Goal: Find contact information: Obtain details needed to contact an individual or organization

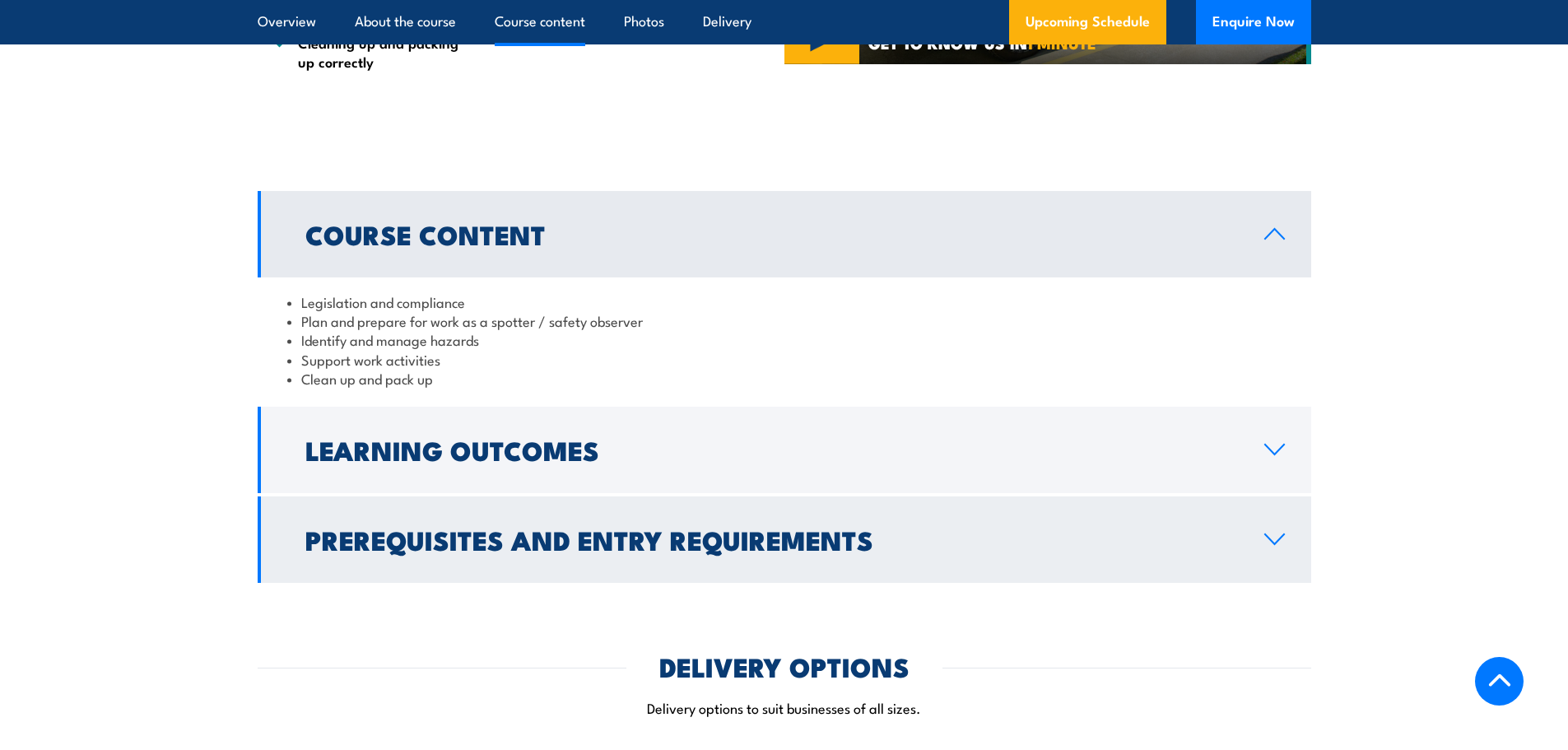
scroll to position [1317, 0]
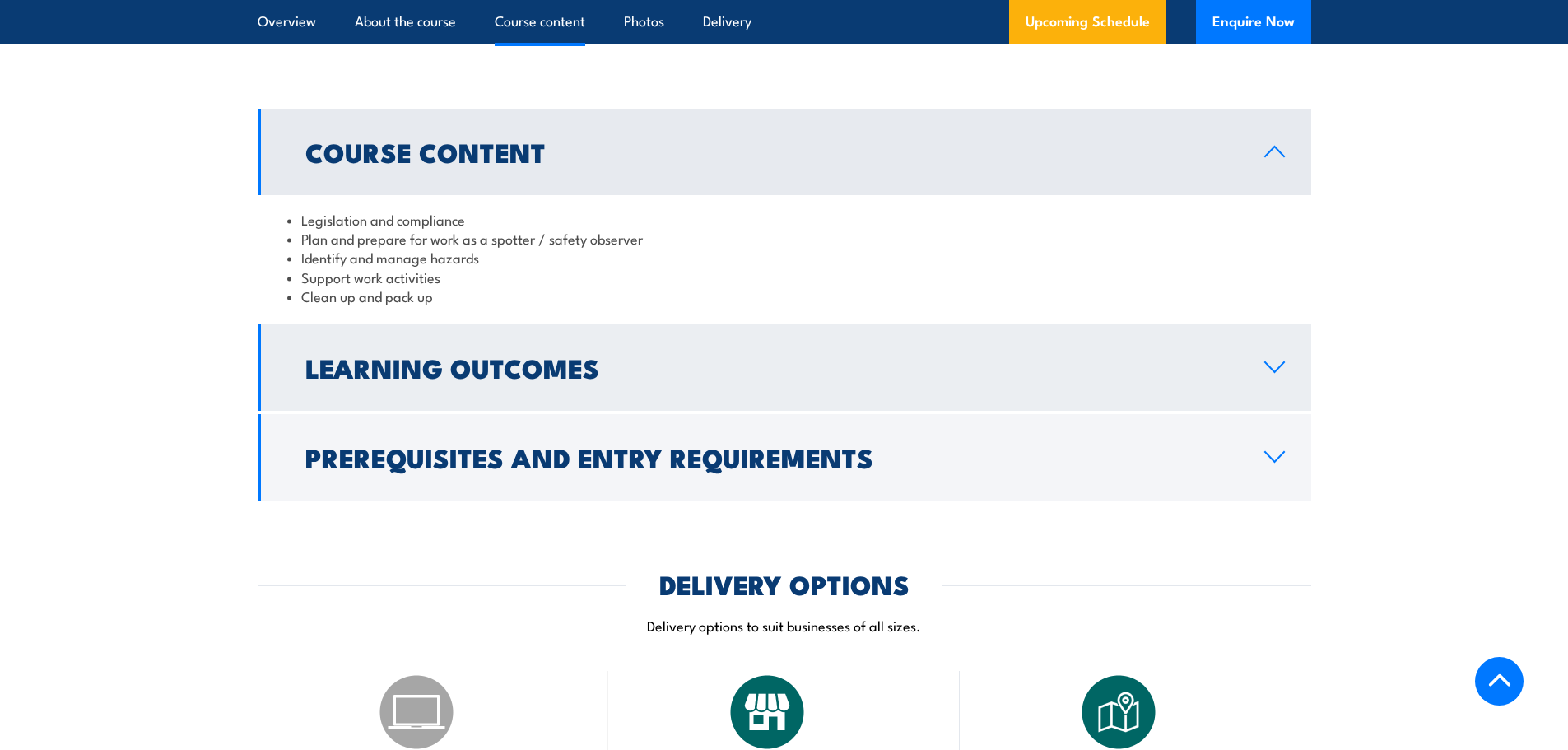
drag, startPoint x: 588, startPoint y: 375, endPoint x: 595, endPoint y: 368, distance: 9.9
click at [590, 372] on h2 "Learning Outcomes" at bounding box center [772, 366] width 933 height 23
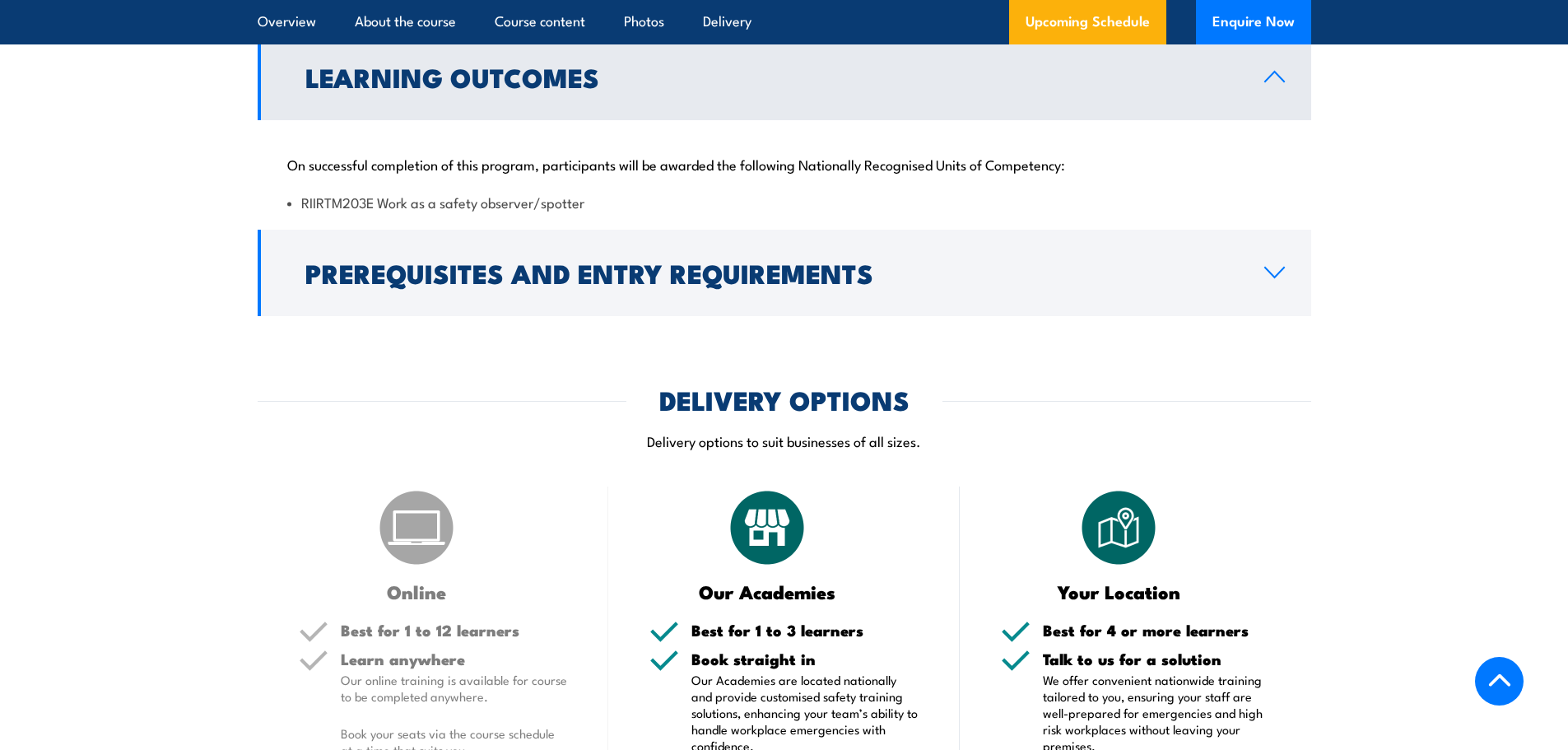
scroll to position [1728, 0]
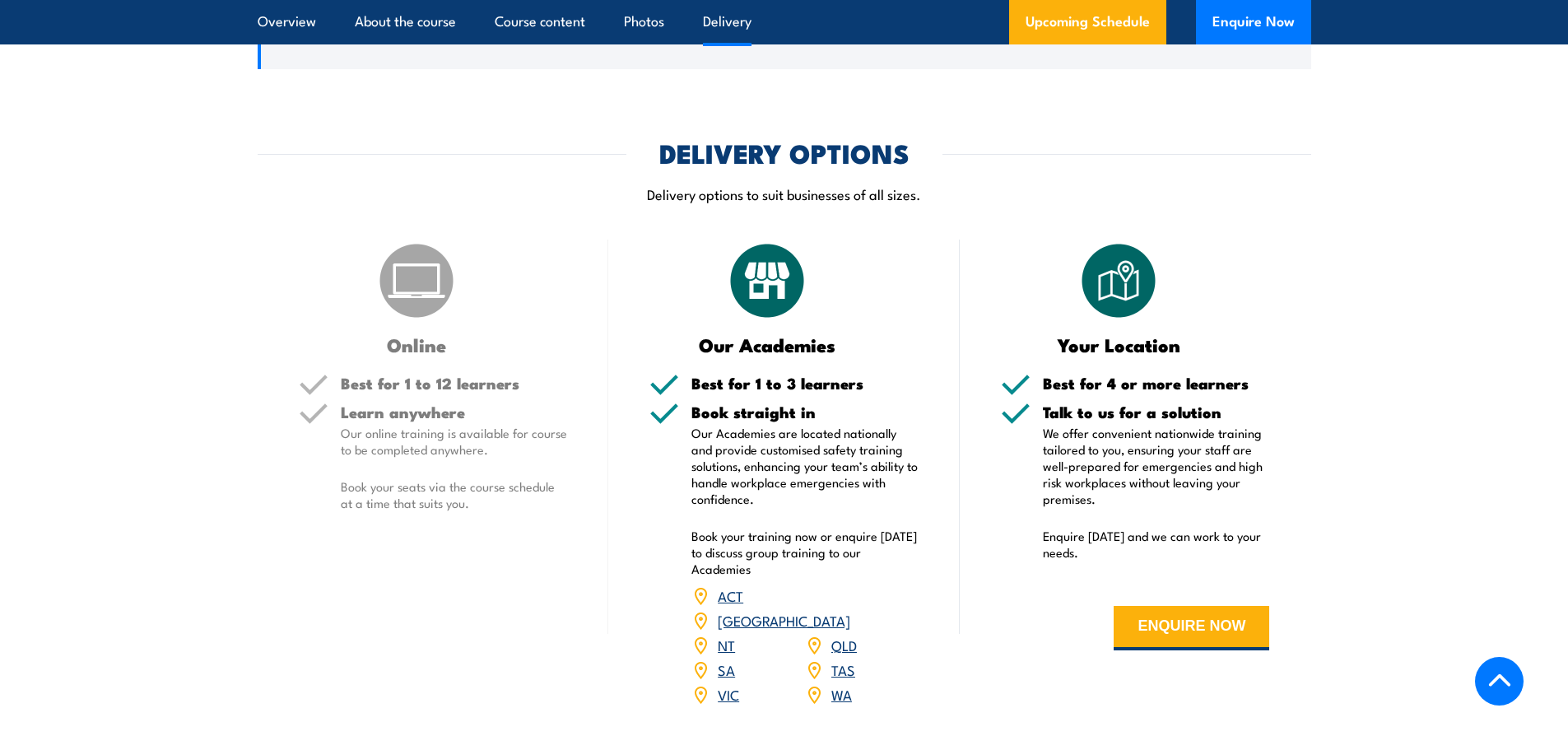
click at [850, 610] on link "[GEOGRAPHIC_DATA]" at bounding box center [784, 620] width 133 height 20
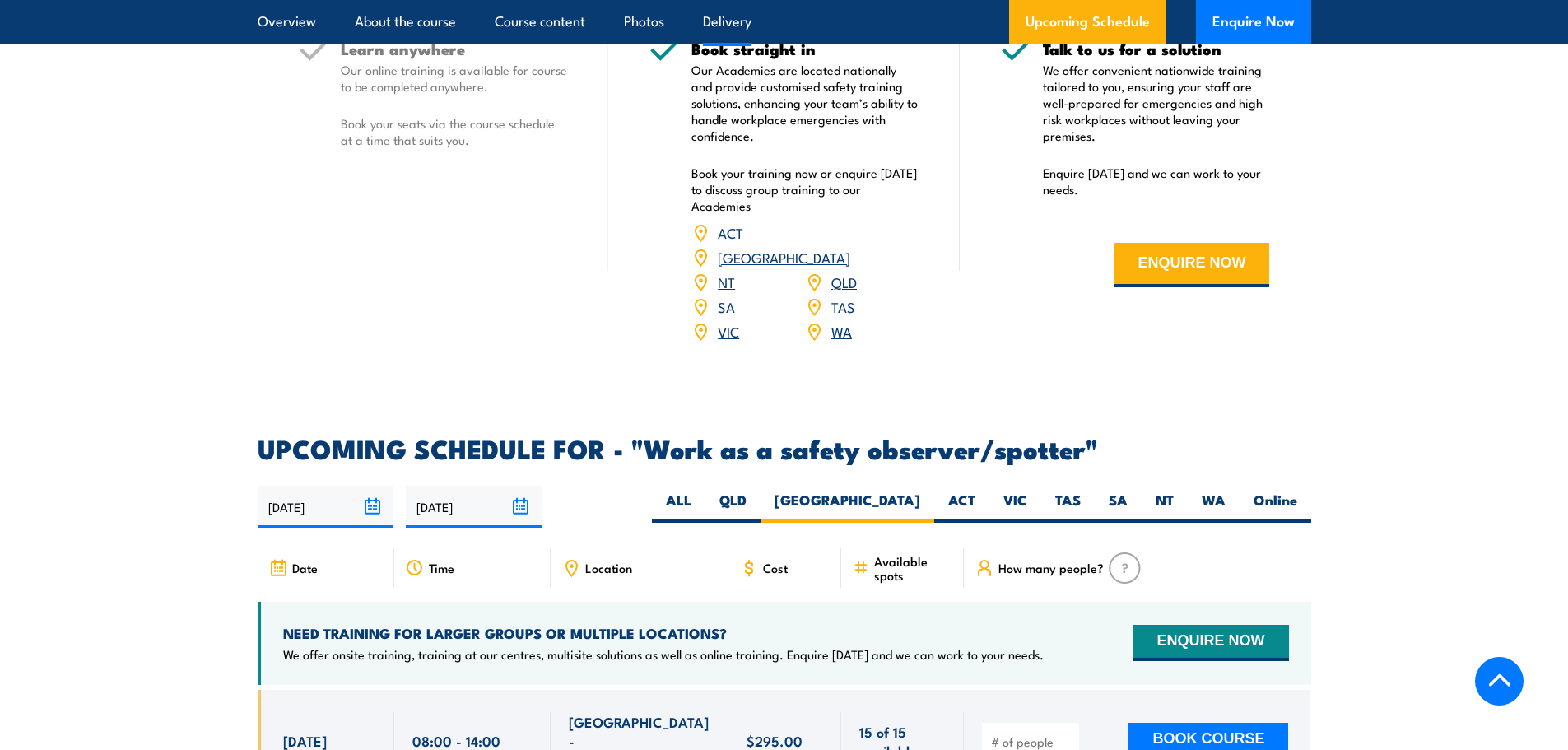
scroll to position [2194, 0]
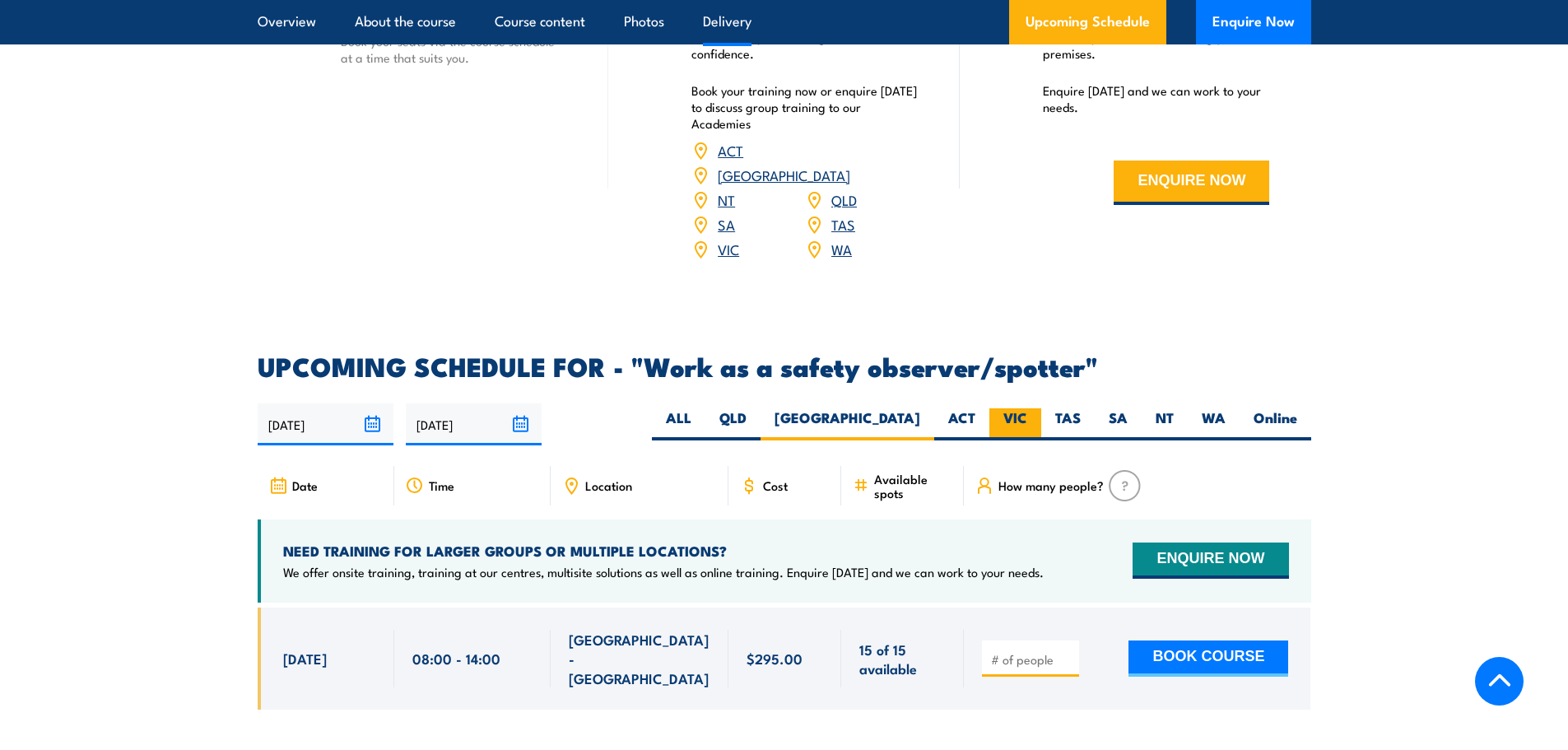
click at [1009, 408] on label "VIC" at bounding box center [1015, 424] width 52 height 32
click at [1027, 408] on input "VIC" at bounding box center [1032, 413] width 11 height 11
radio input "true"
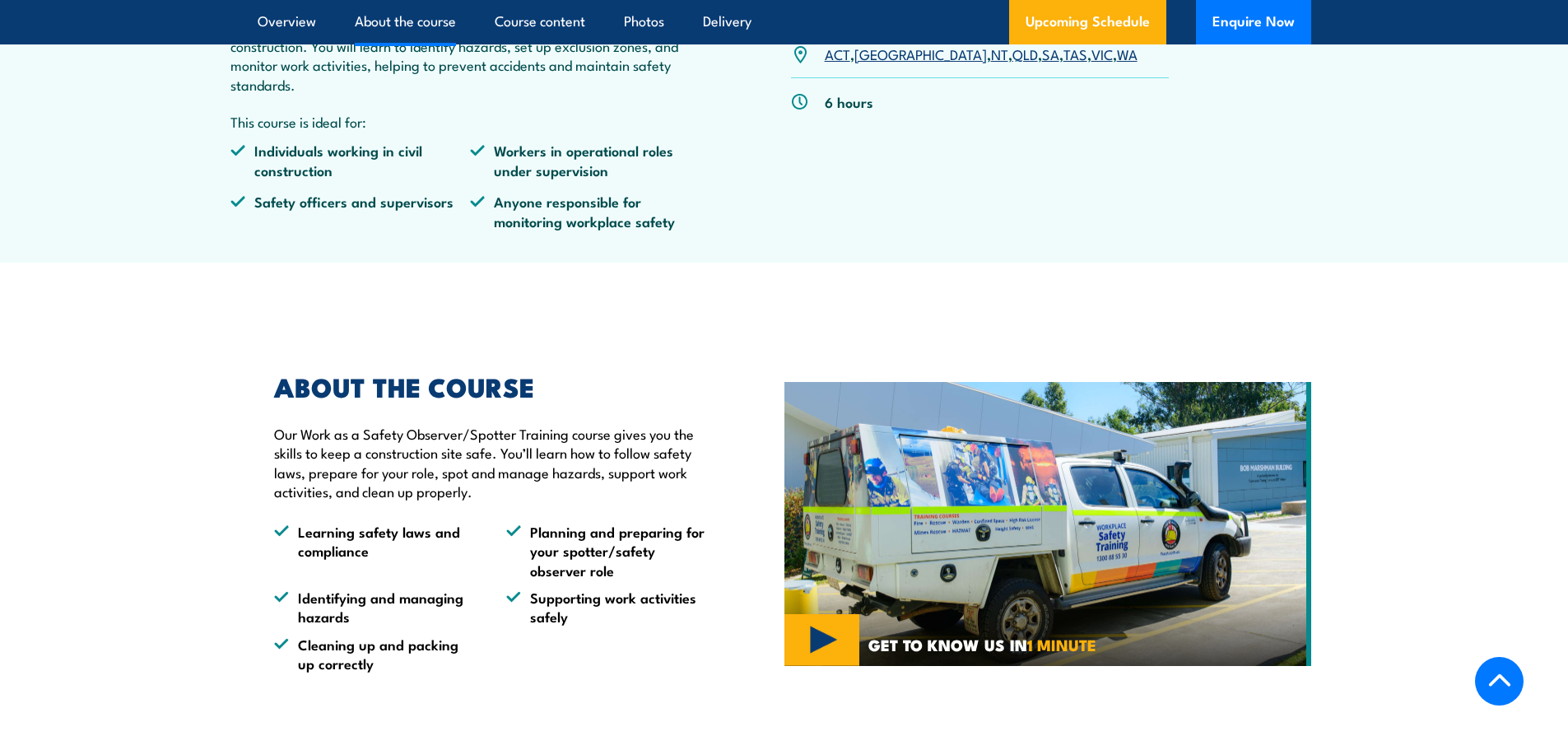
scroll to position [551, 0]
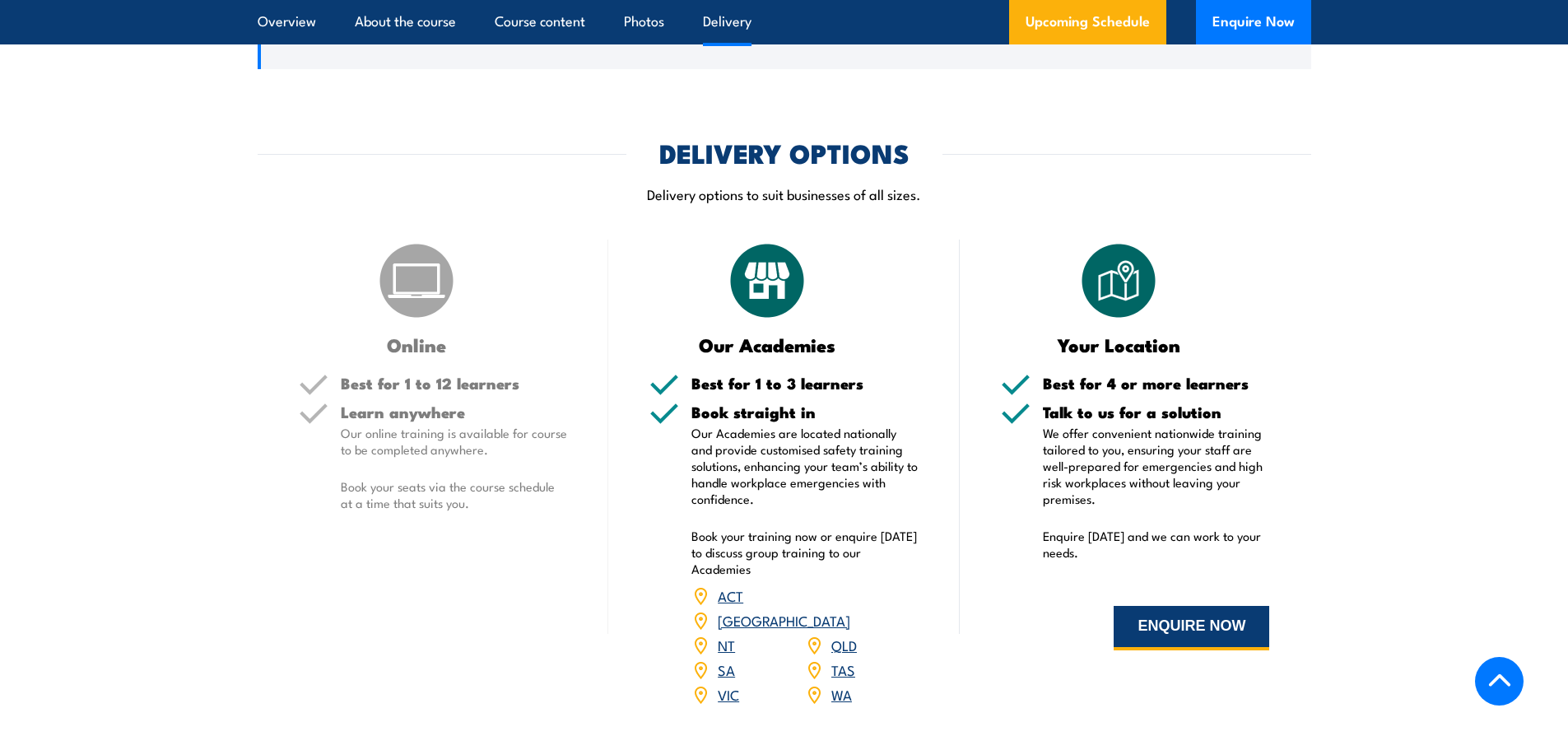
click at [1214, 629] on button "ENQUIRE NOW" at bounding box center [1191, 627] width 155 height 45
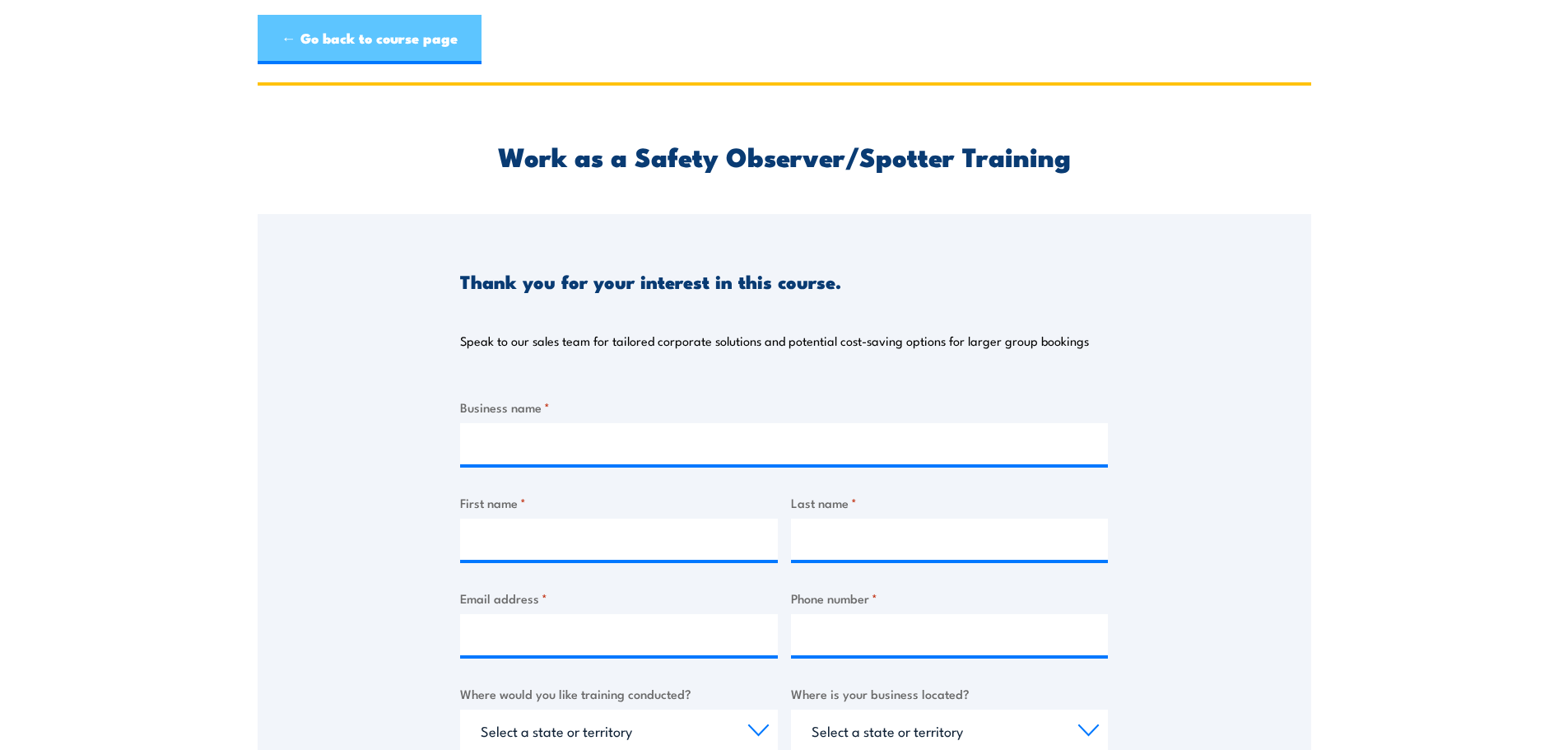
click at [384, 44] on link "← Go back to course page" at bounding box center [370, 39] width 224 height 50
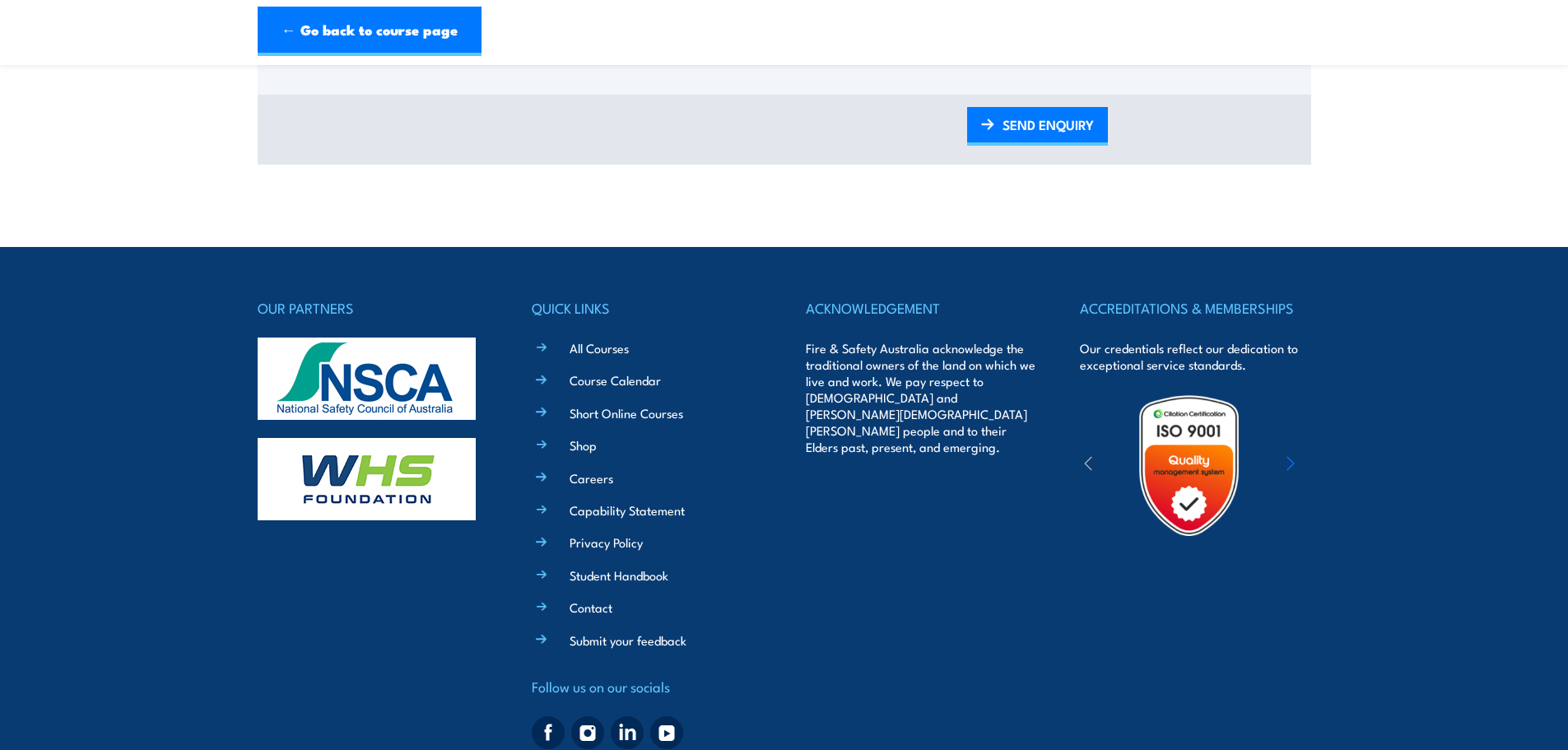
scroll to position [1043, 0]
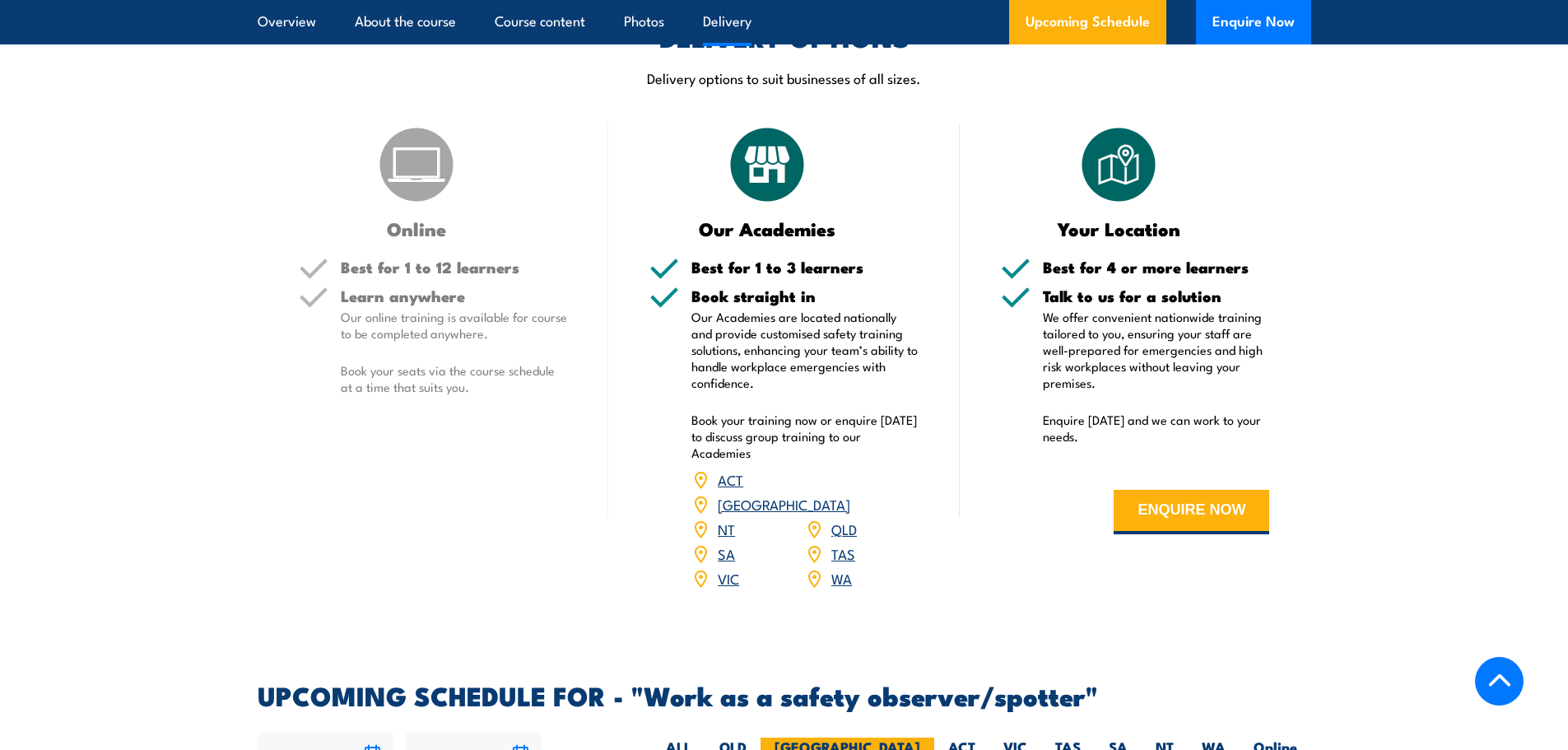
scroll to position [2029, 0]
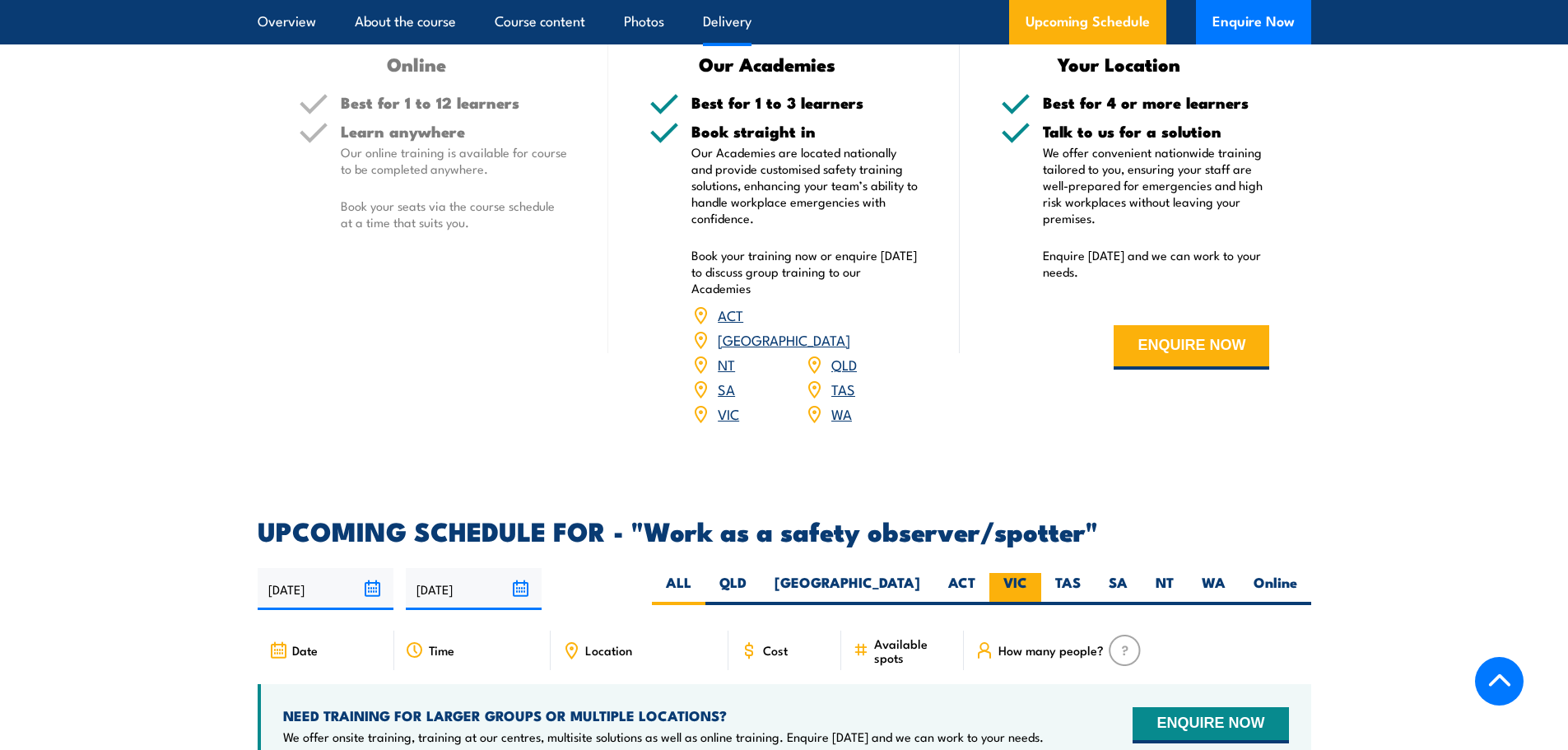
click at [1020, 573] on label "VIC" at bounding box center [1015, 589] width 52 height 32
click at [1027, 573] on input "VIC" at bounding box center [1032, 578] width 11 height 11
radio input "true"
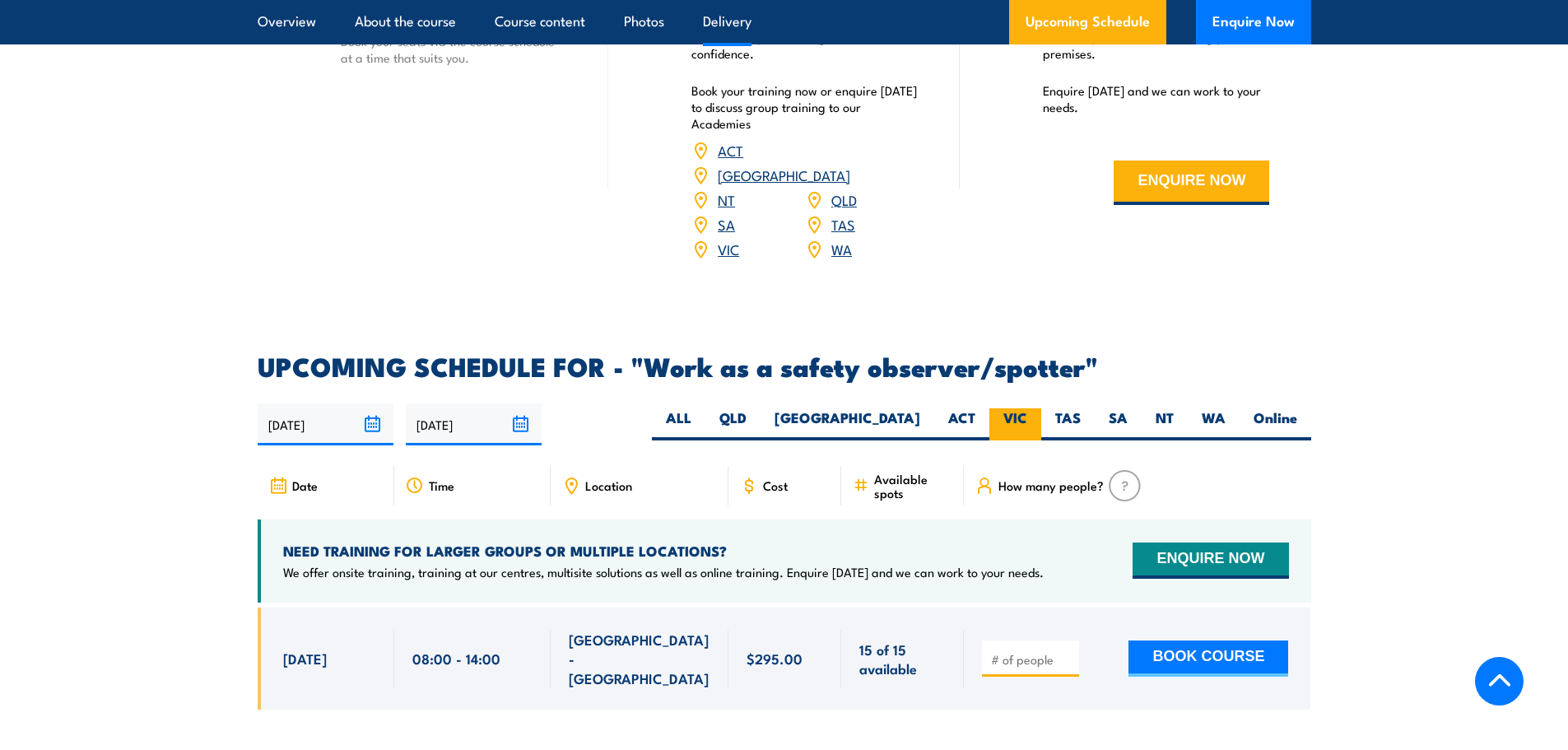
click at [1019, 408] on label "VIC" at bounding box center [1015, 424] width 52 height 32
click at [1027, 408] on input "VIC" at bounding box center [1032, 413] width 11 height 11
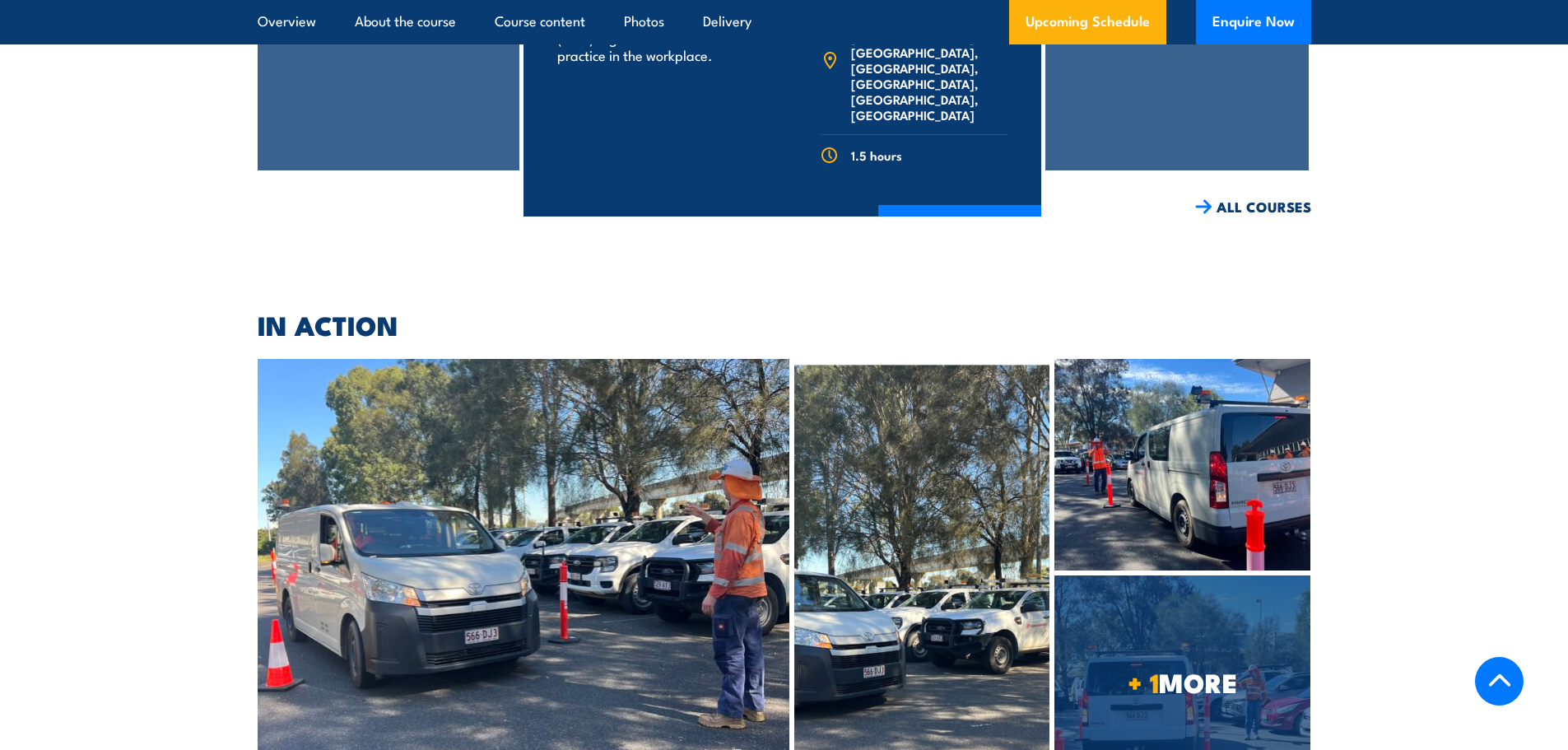
scroll to position [4009, 0]
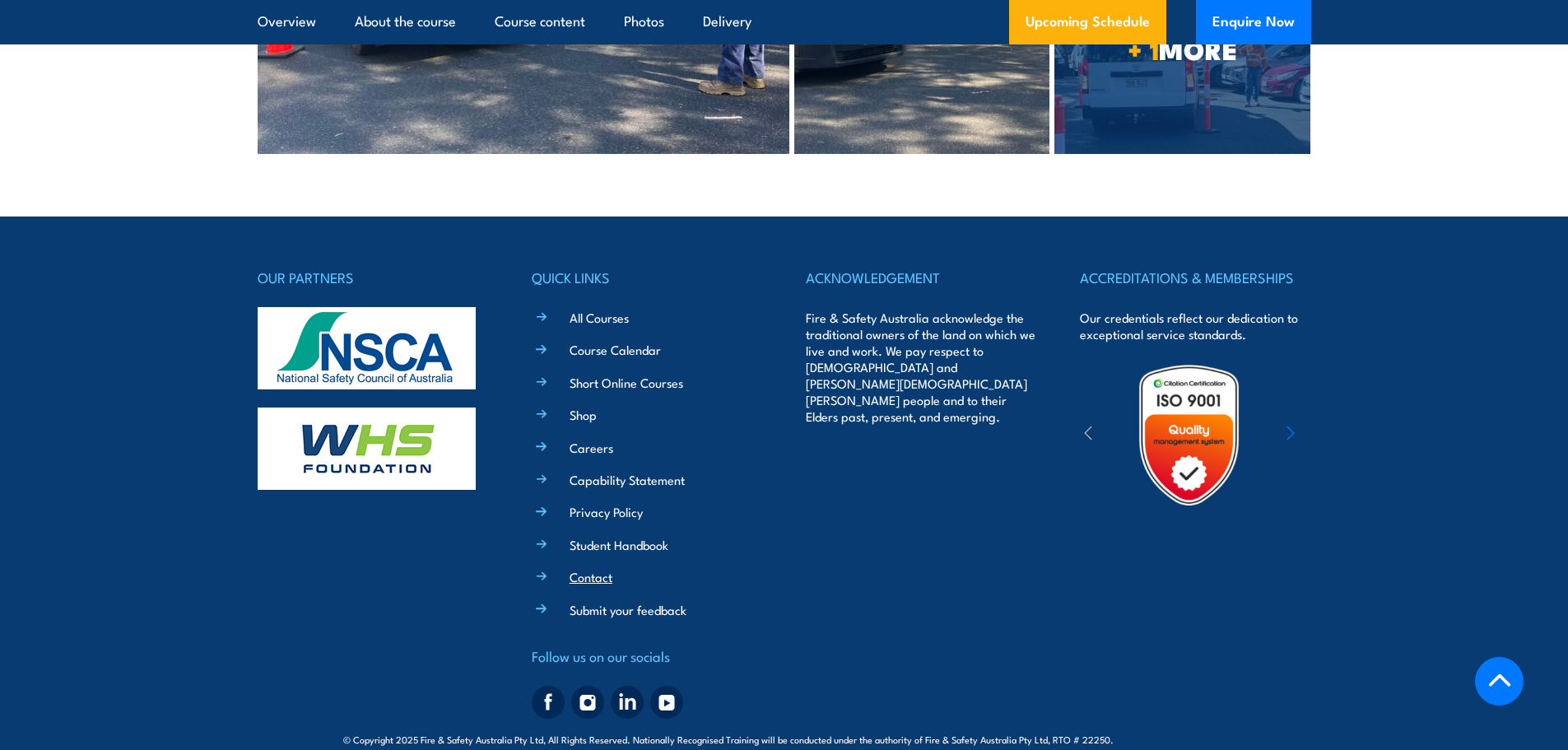
click at [600, 568] on link "Contact" at bounding box center [590, 576] width 43 height 18
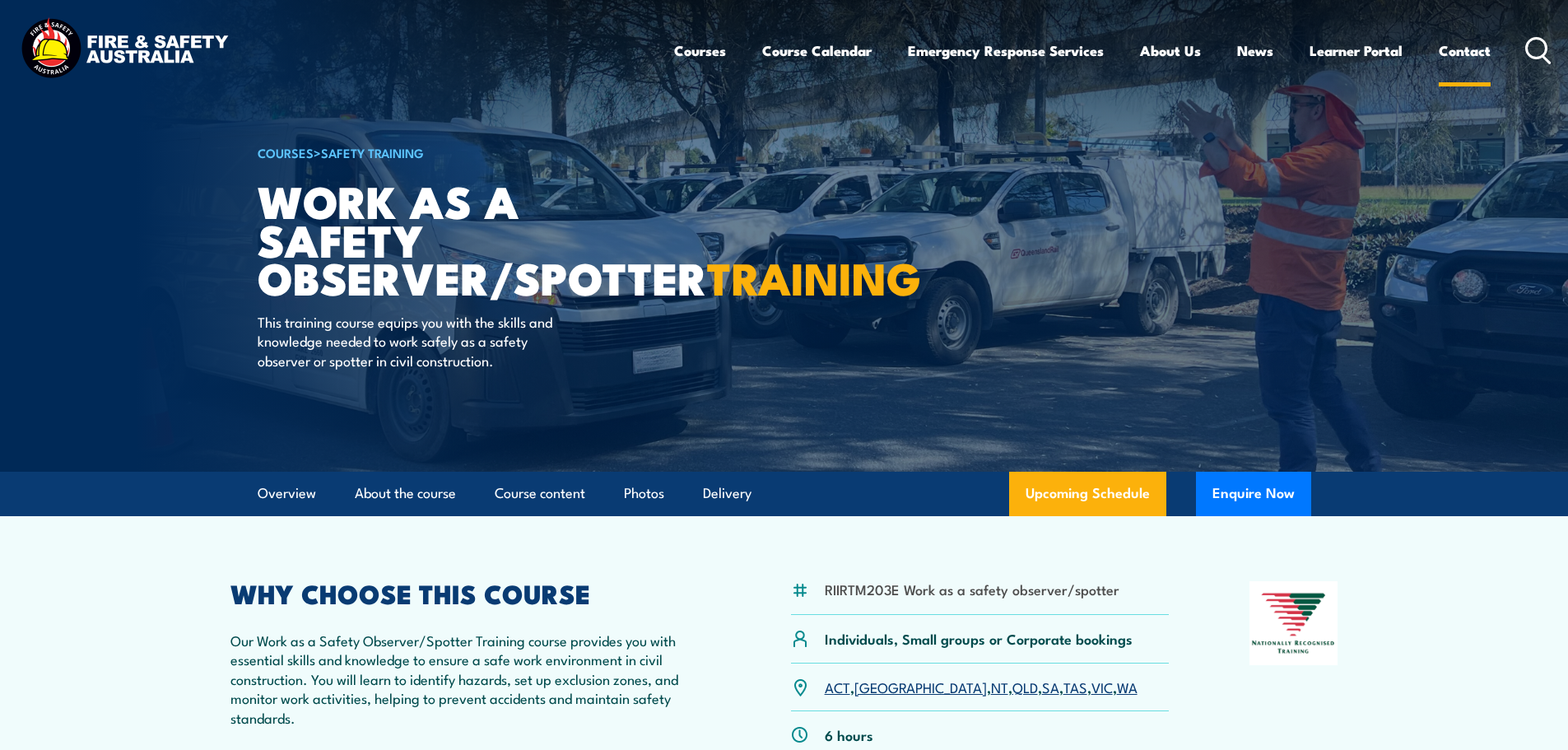
click at [1457, 48] on link "Contact" at bounding box center [1465, 50] width 52 height 44
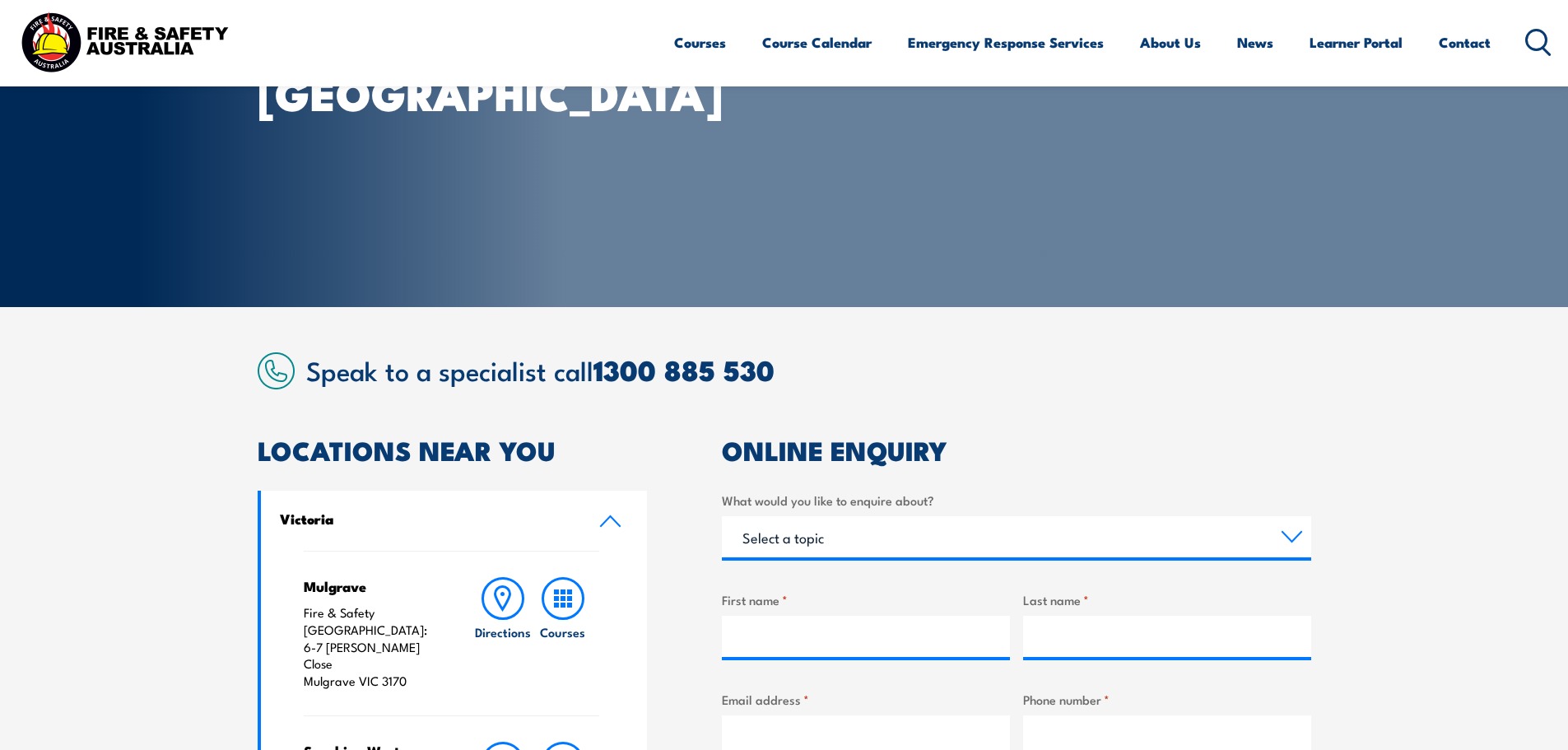
scroll to position [329, 0]
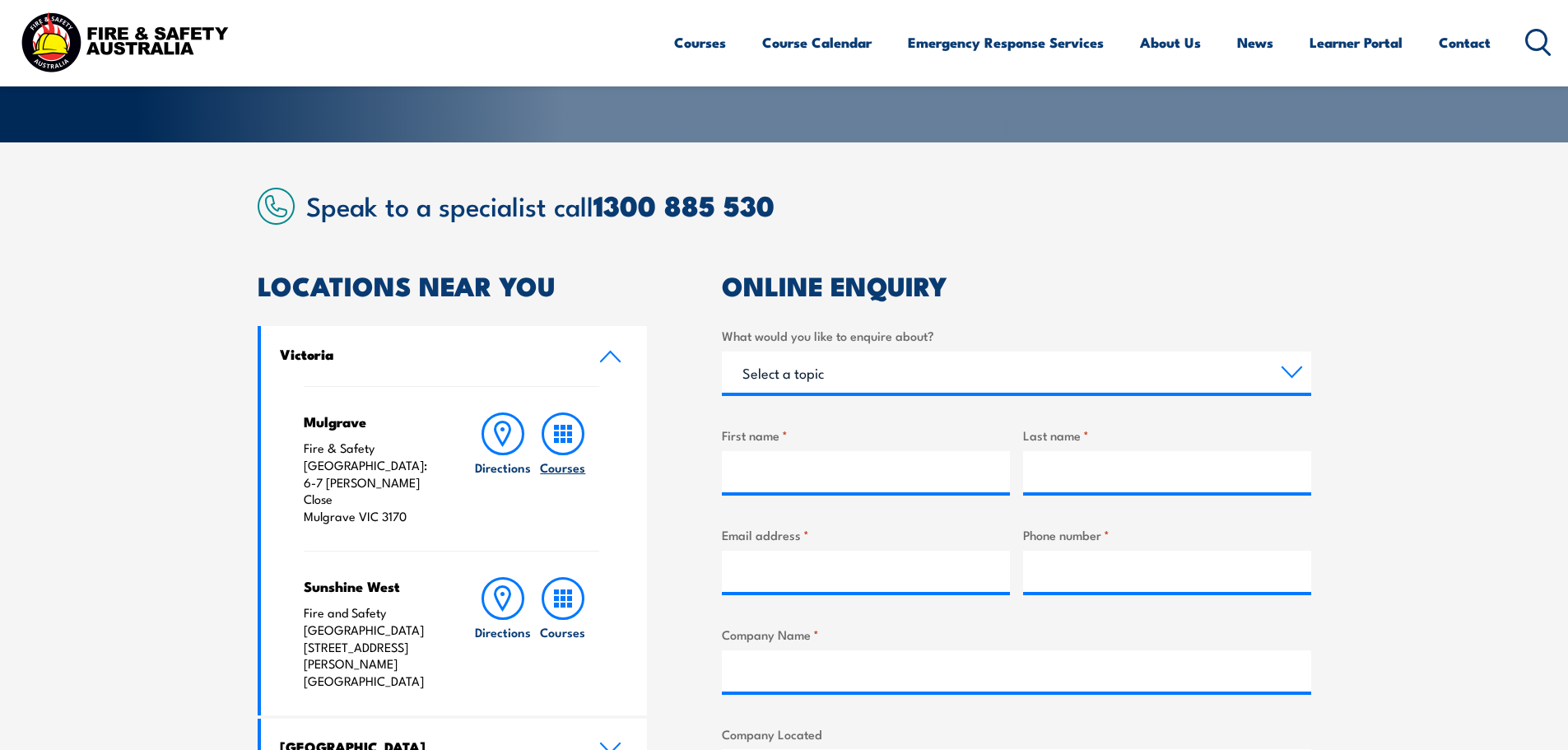
click at [561, 434] on rect at bounding box center [564, 434] width 5 height 5
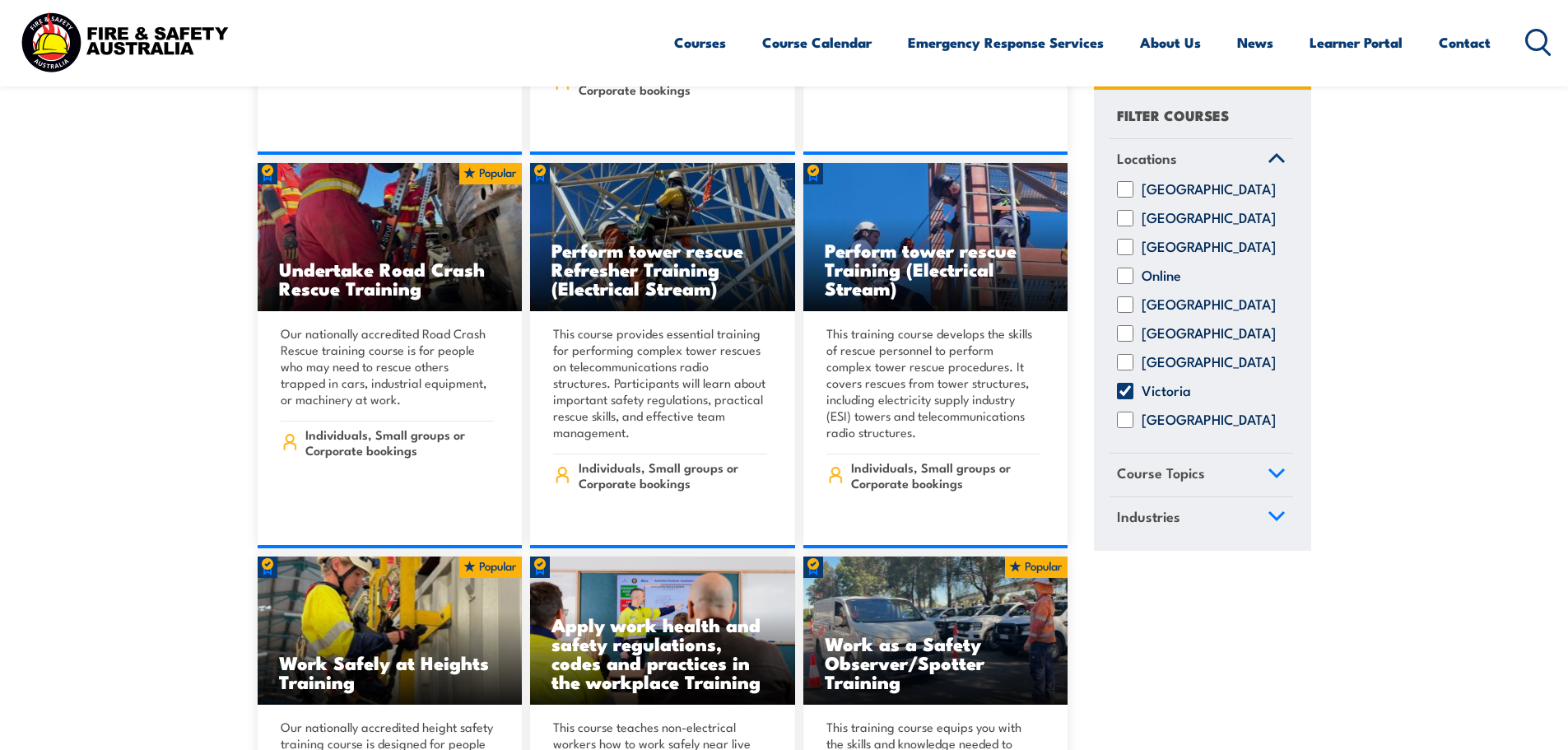
scroll to position [10867, 0]
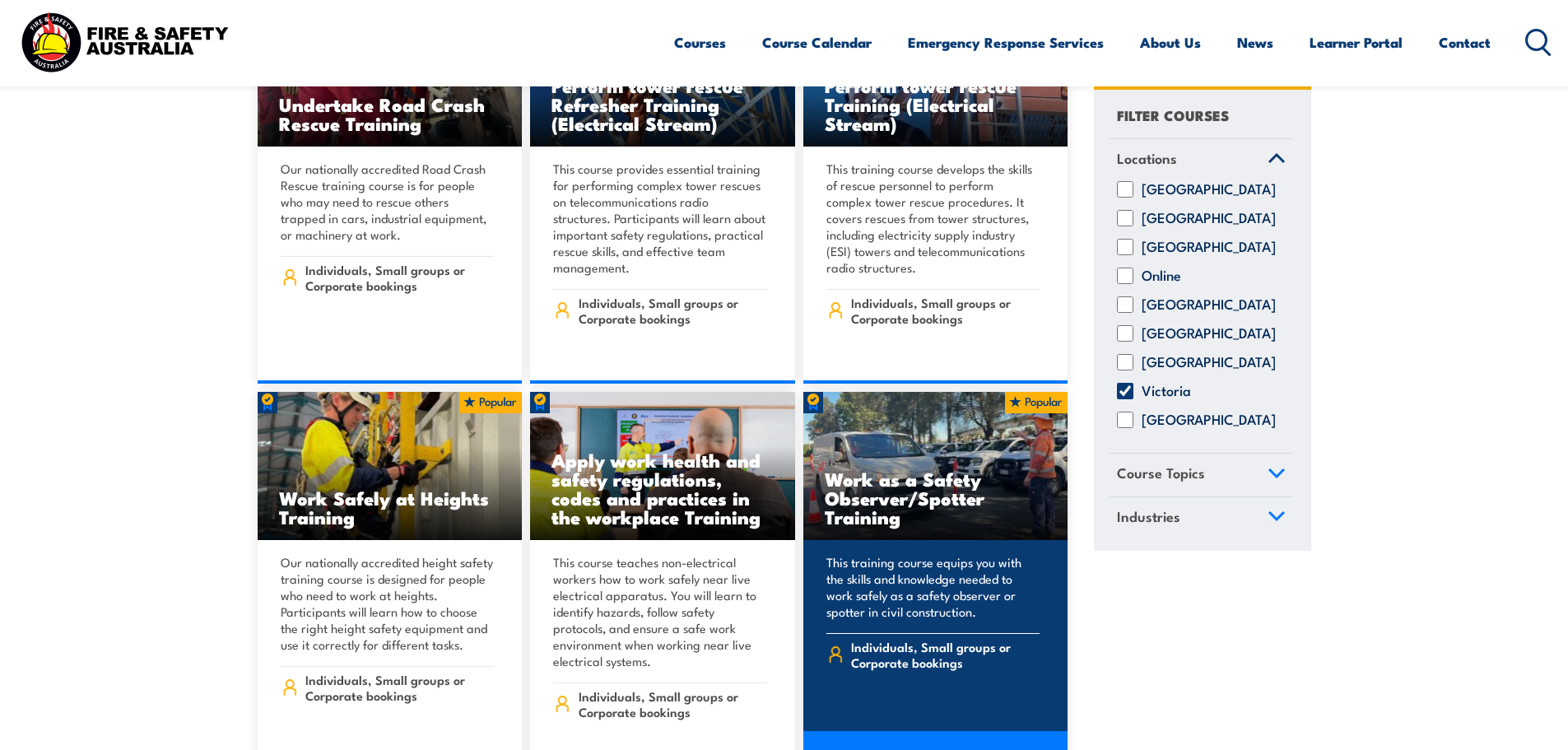
click at [946, 731] on link "COURSE DETAILS" at bounding box center [936, 753] width 265 height 46
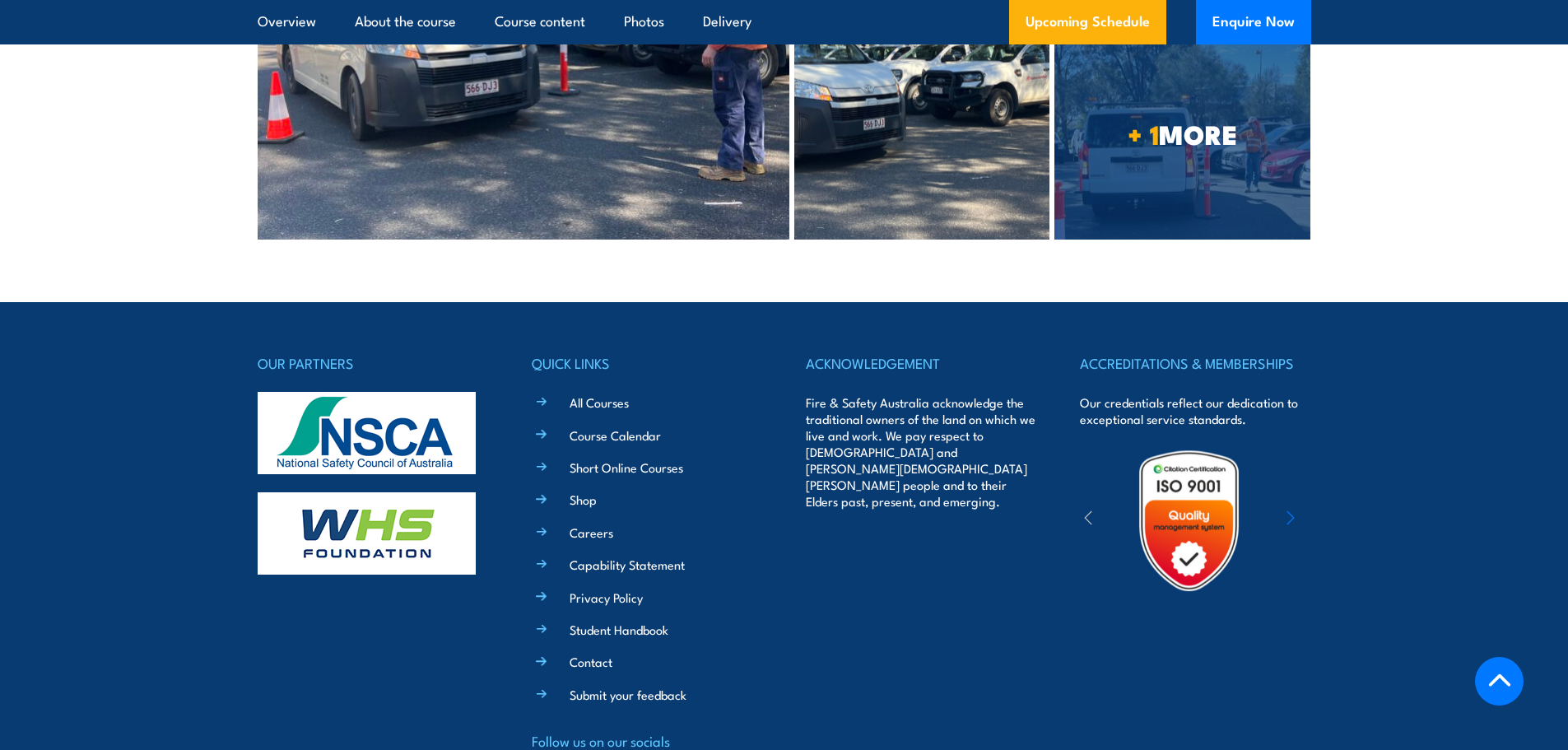
scroll to position [3935, 0]
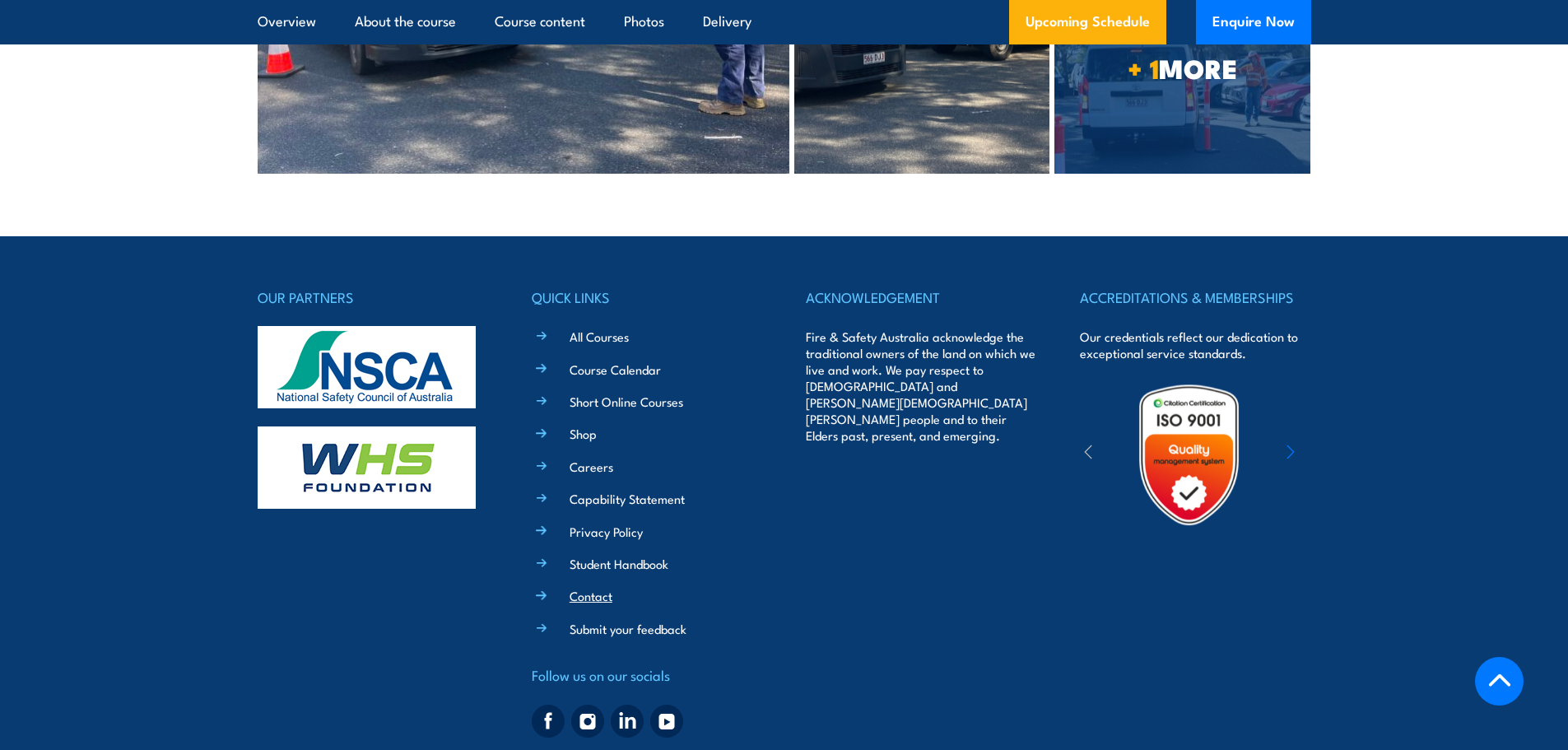
click at [601, 587] on link "Contact" at bounding box center [590, 595] width 43 height 18
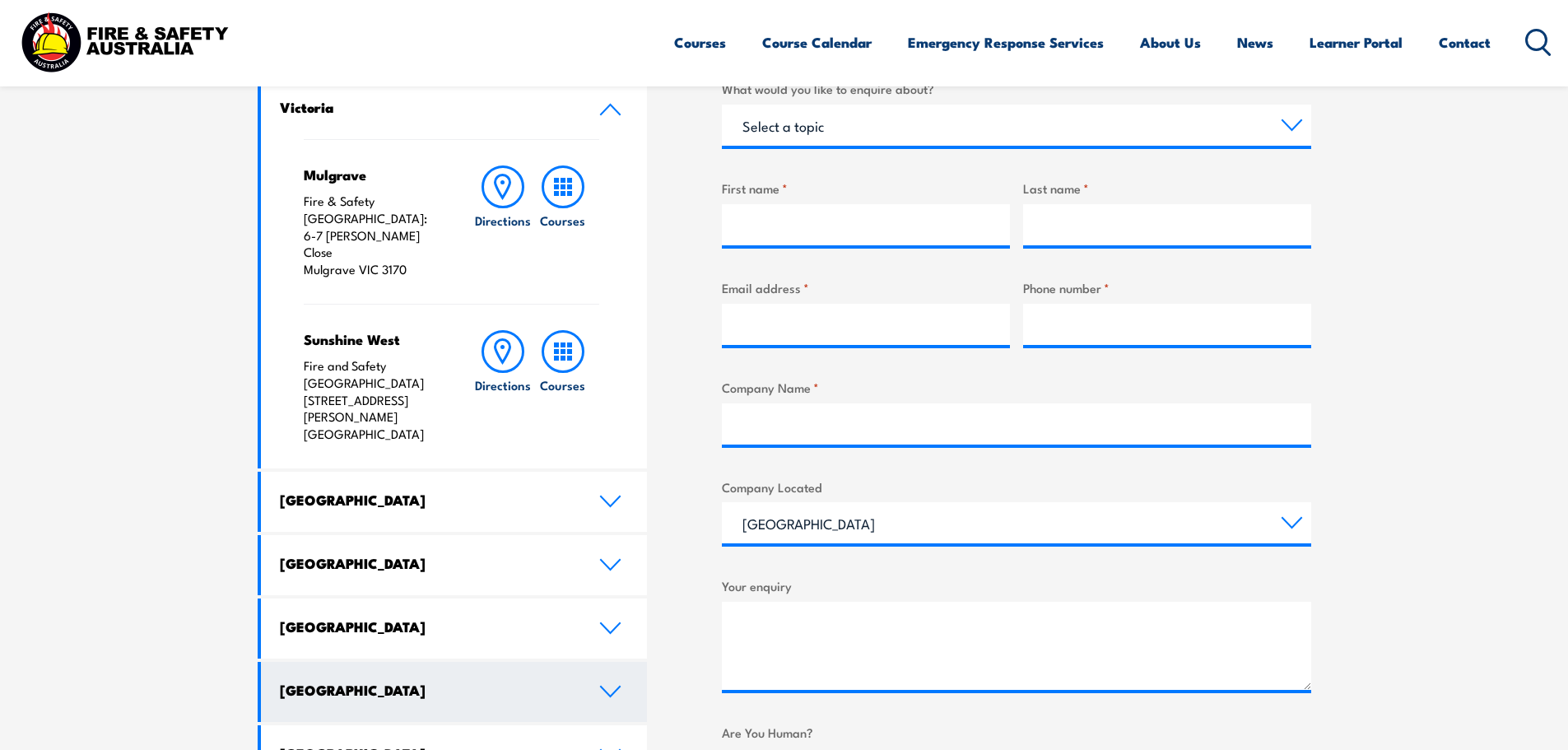
scroll to position [658, 0]
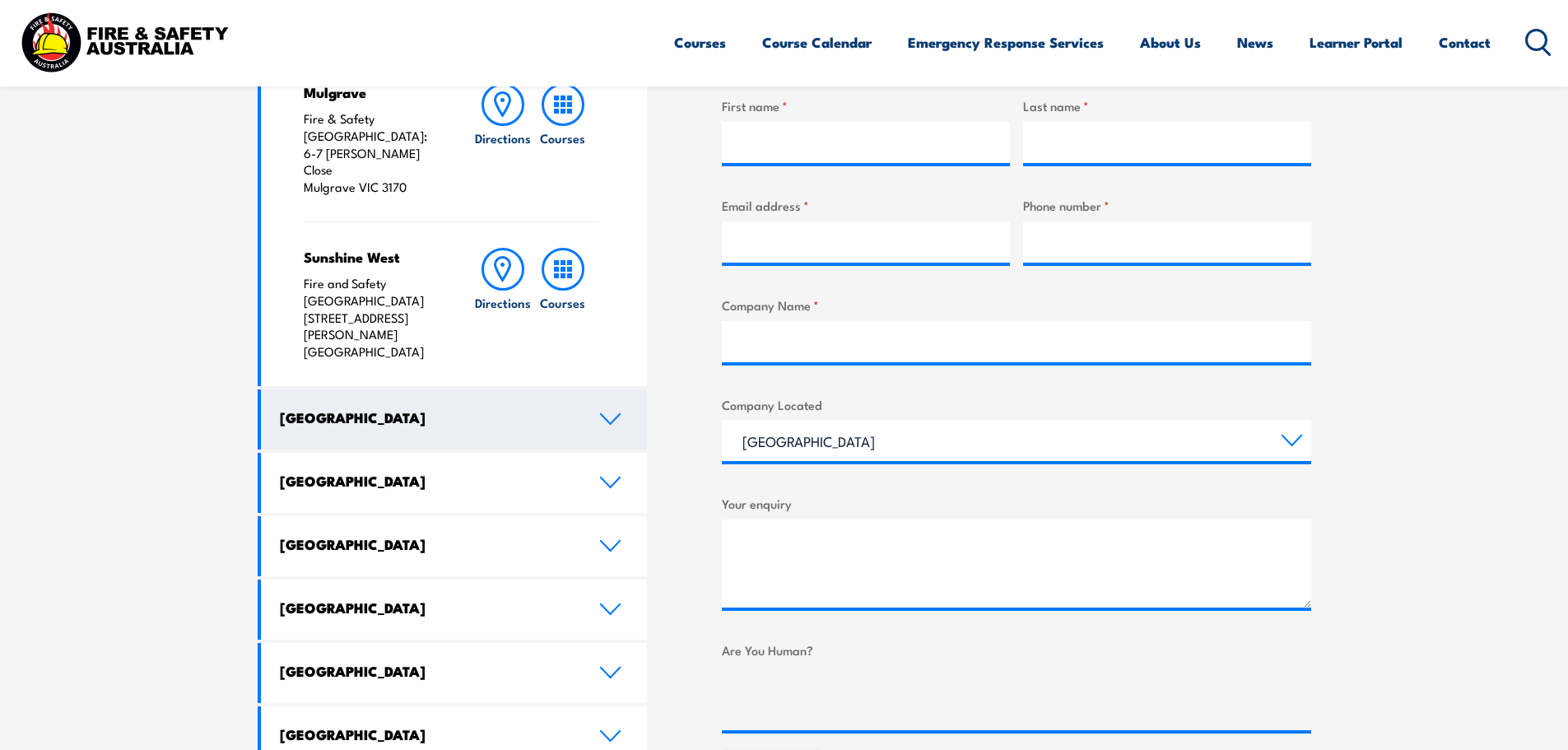
click at [611, 412] on icon at bounding box center [611, 419] width 22 height 13
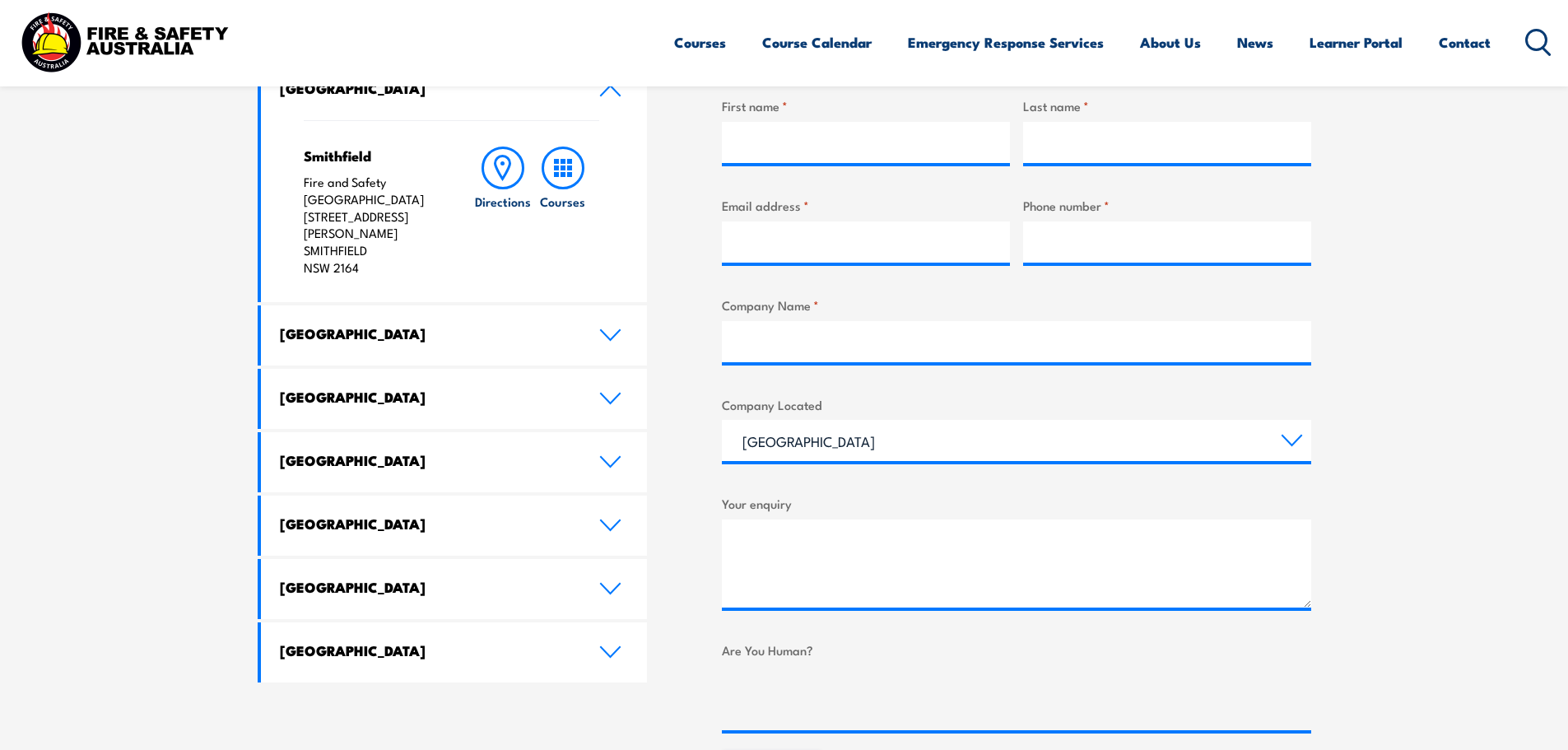
scroll to position [82, 0]
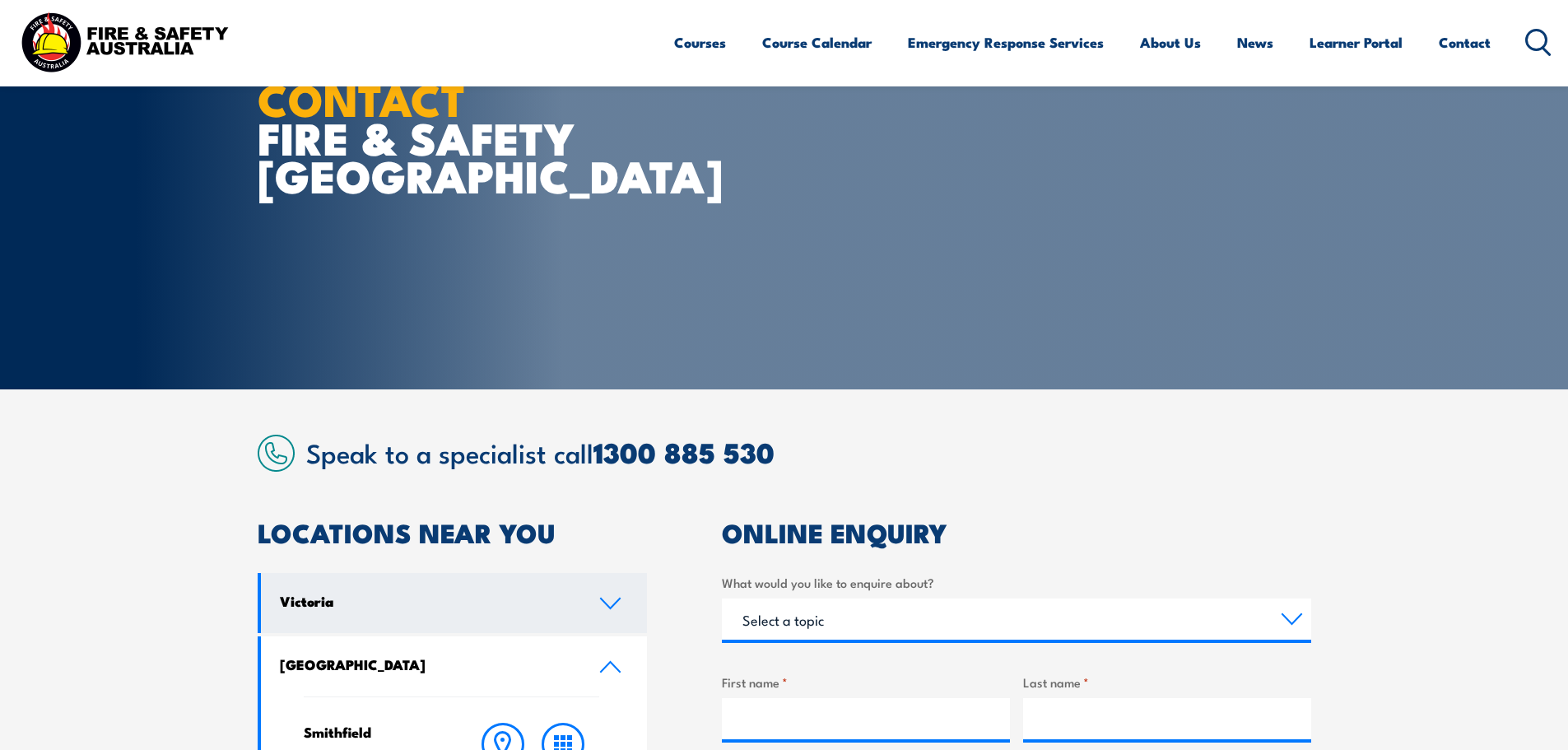
click at [457, 606] on h4 "Victoria" at bounding box center [427, 601] width 295 height 18
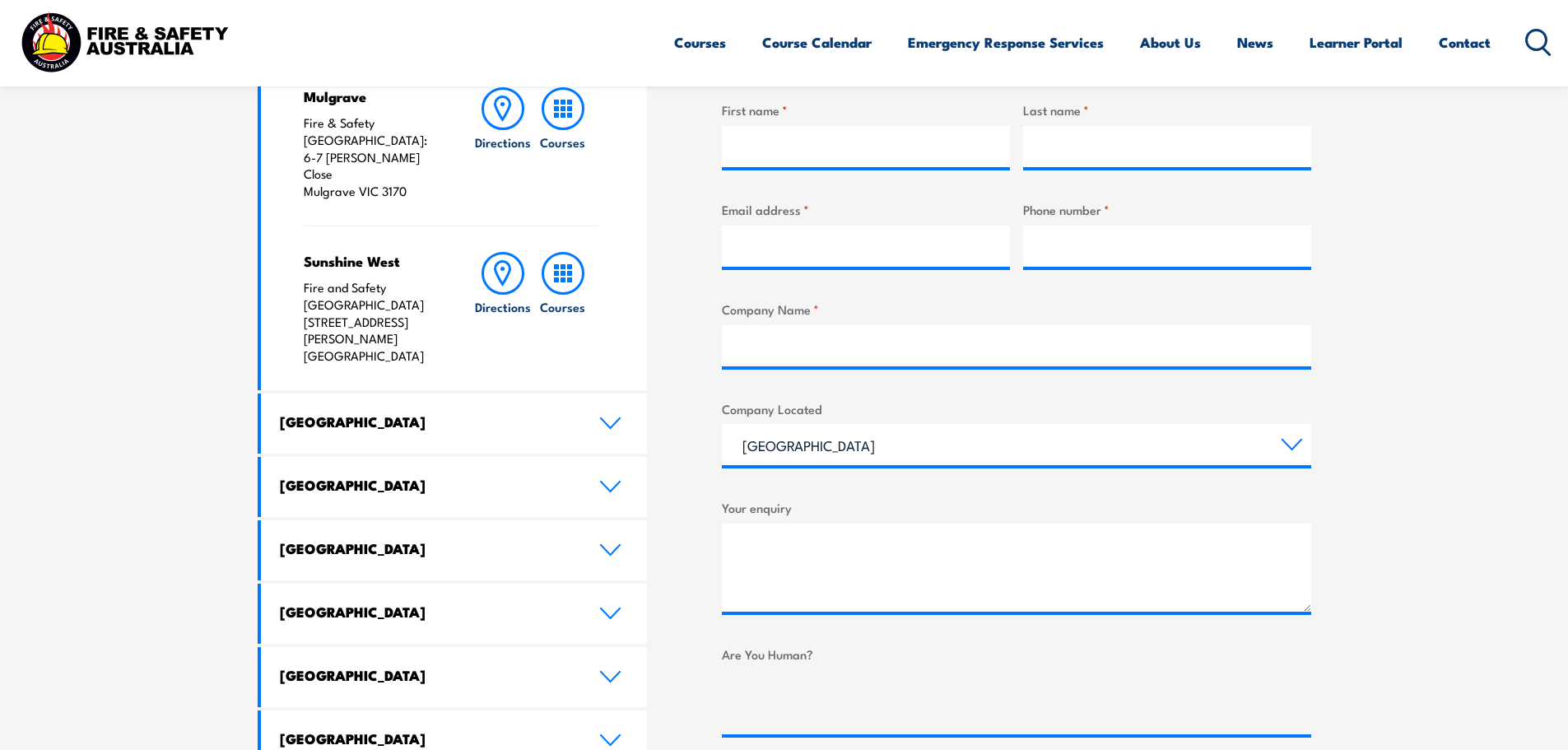
scroll to position [0, 0]
